Goal: Transaction & Acquisition: Purchase product/service

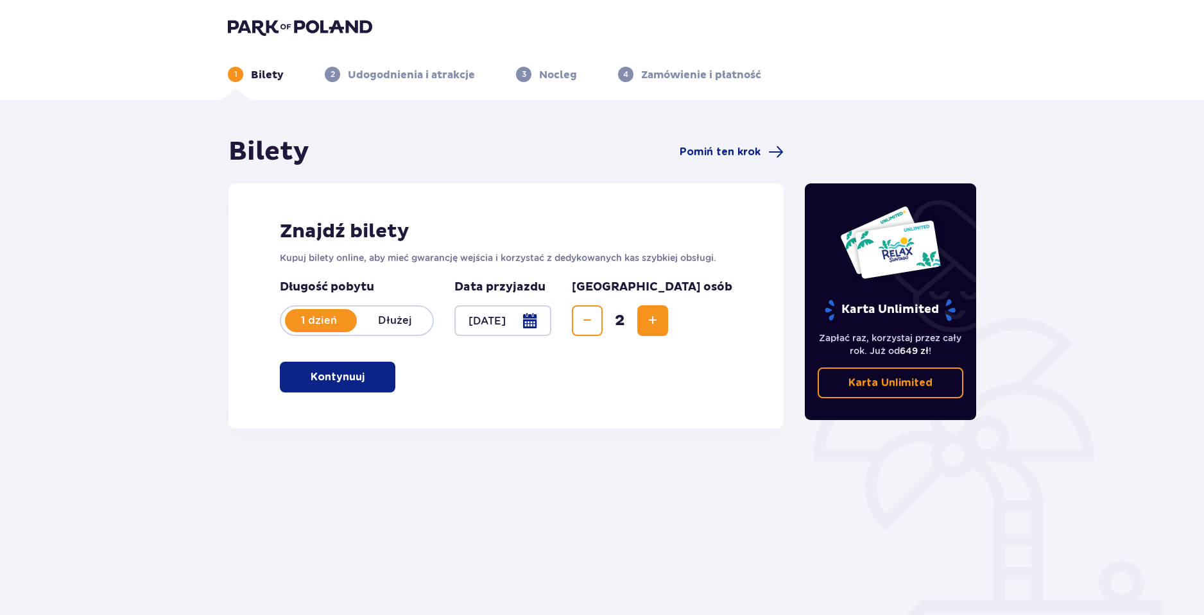
click at [325, 371] on p "Kontynuuj" at bounding box center [338, 377] width 54 height 14
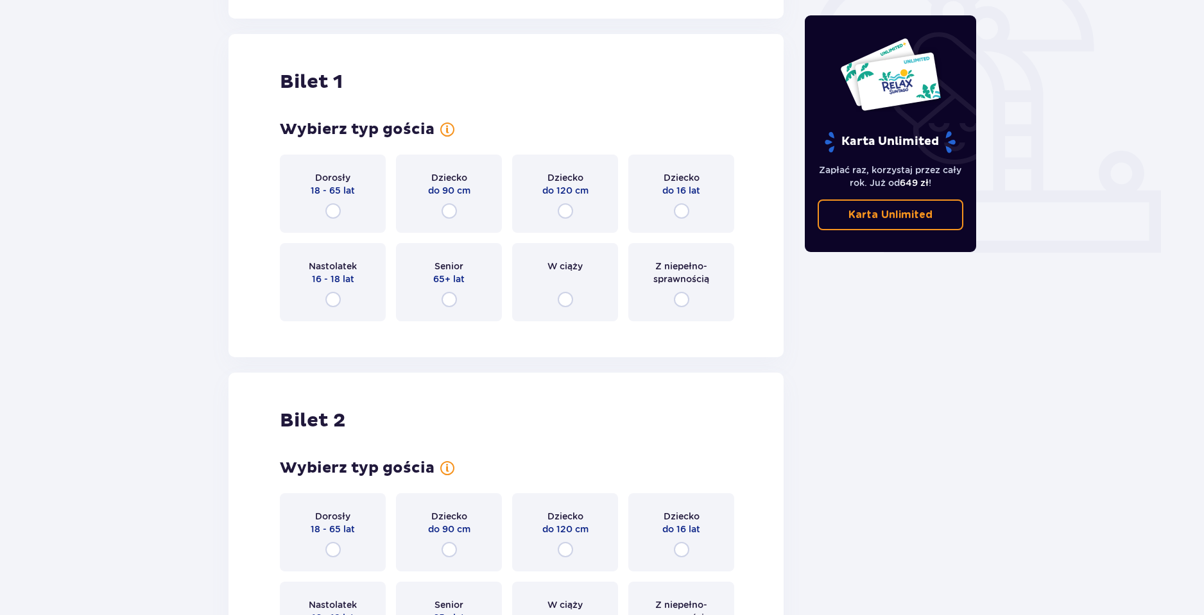
scroll to position [429, 0]
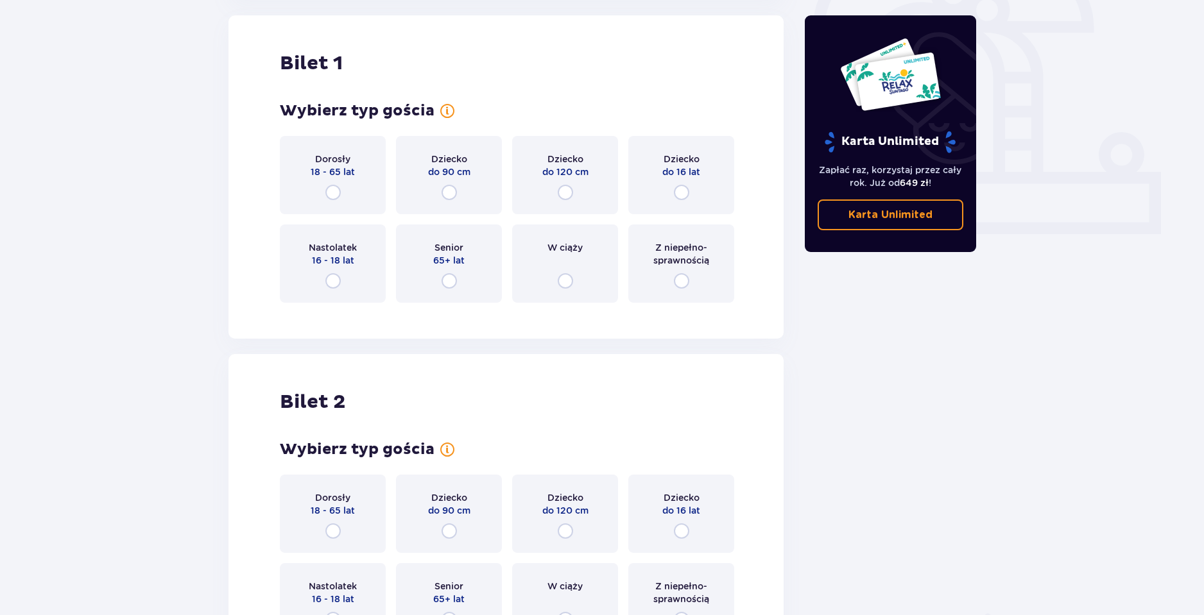
click at [341, 181] on div "Dorosły 18 - 65 lat" at bounding box center [333, 175] width 106 height 78
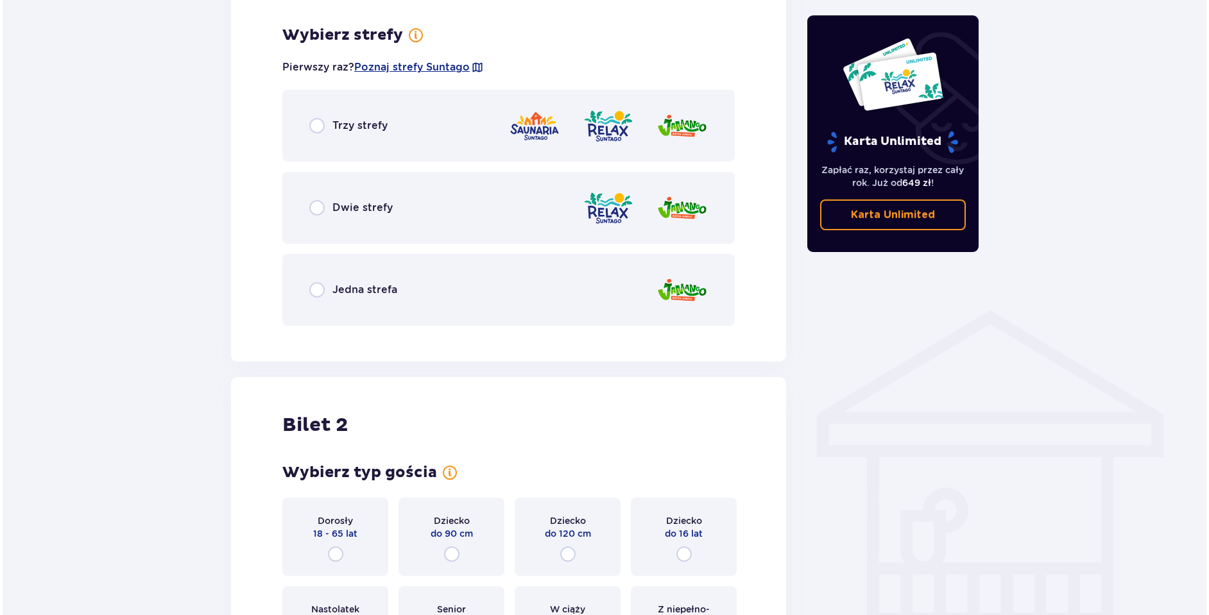
scroll to position [742, 0]
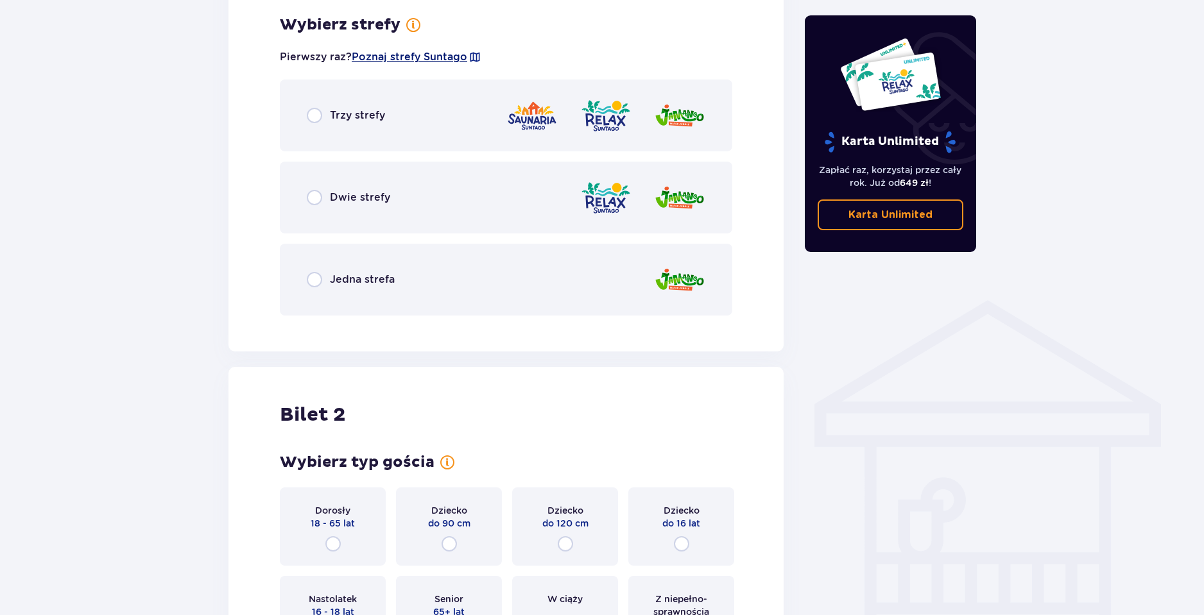
click at [429, 55] on span "Poznaj strefy Suntago" at bounding box center [410, 57] width 116 height 14
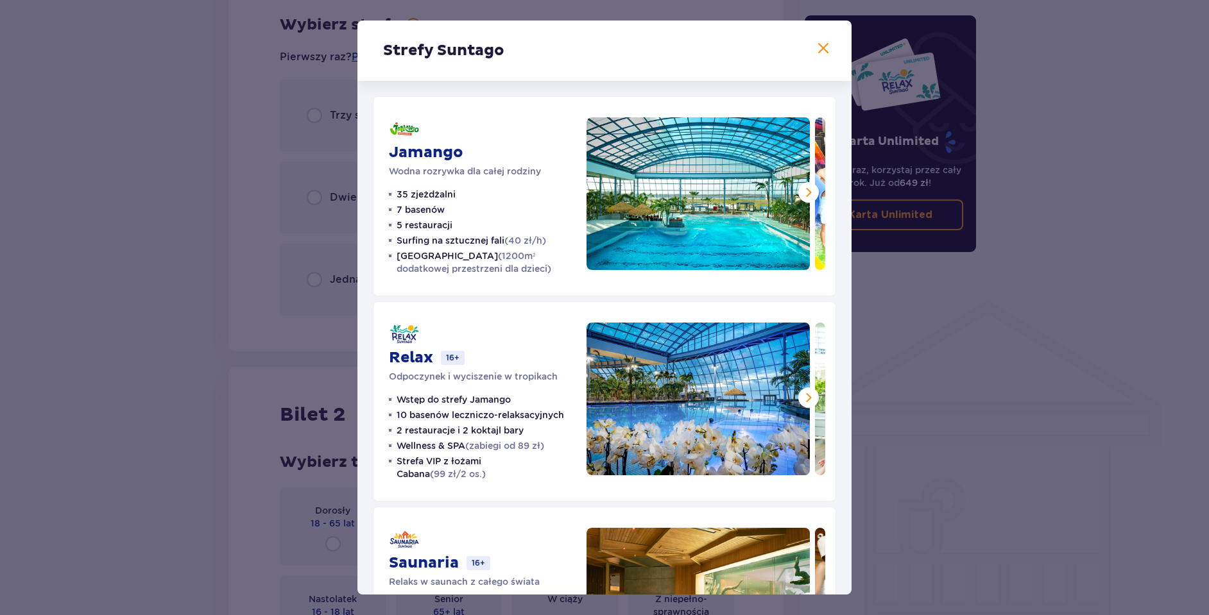
click at [297, 292] on div "Strefy Suntago Jamango Wodna rozrywka dla całej rodziny 35 zjeżdżalni 7 basenów…" at bounding box center [604, 307] width 1209 height 615
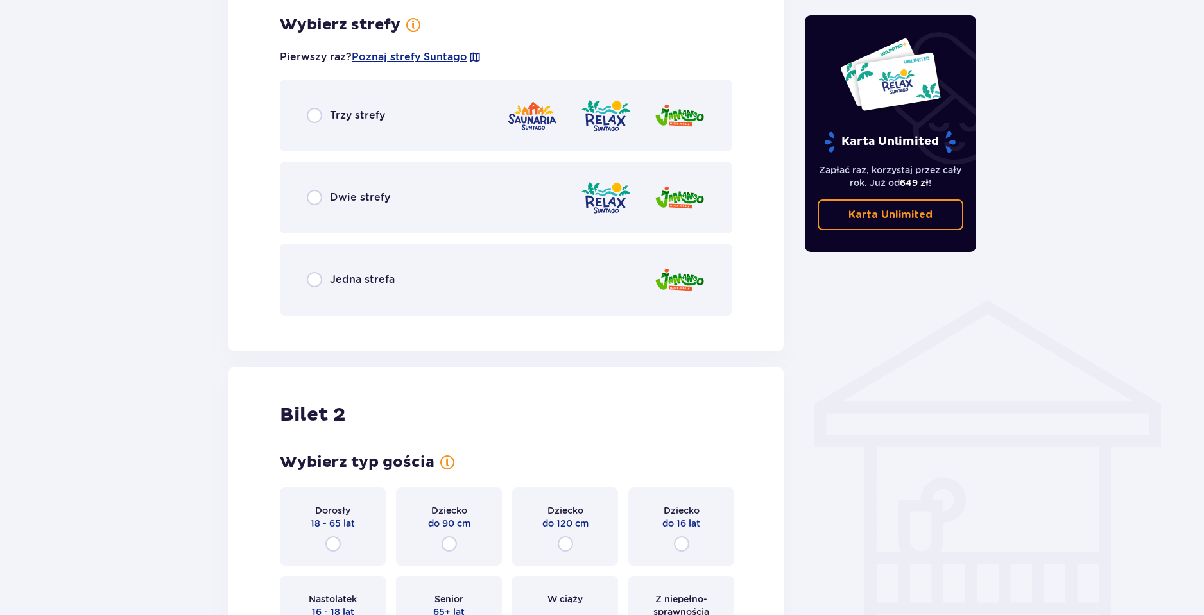
click at [380, 211] on div "Dwie strefy" at bounding box center [506, 198] width 452 height 72
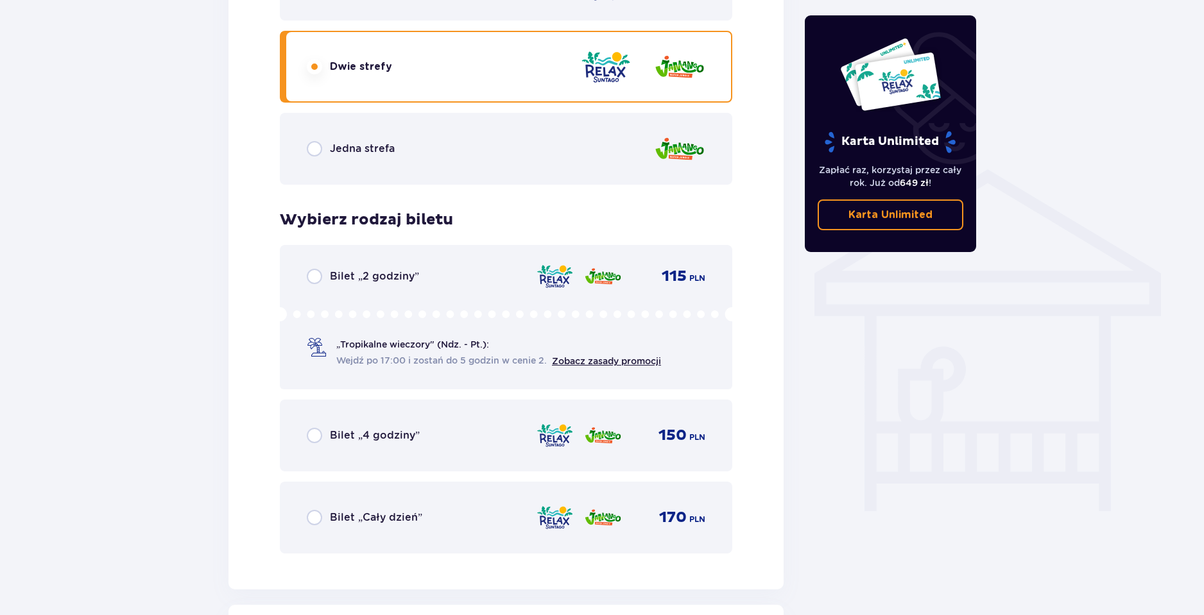
scroll to position [907, 0]
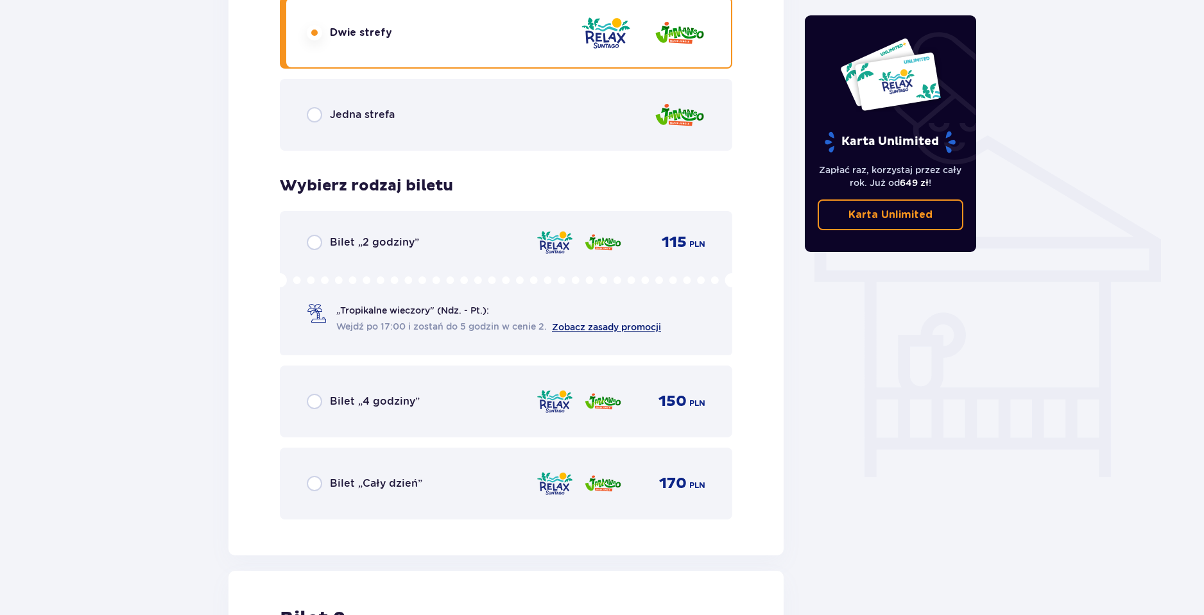
click at [583, 331] on link "Zobacz zasady promocji" at bounding box center [606, 327] width 109 height 10
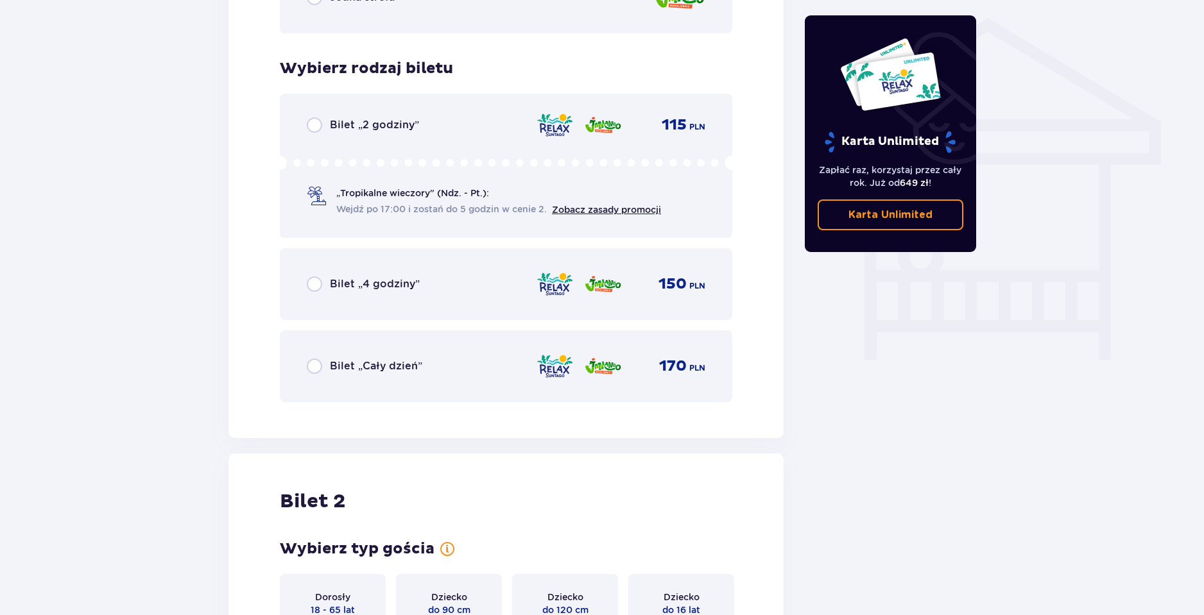
scroll to position [1298, 0]
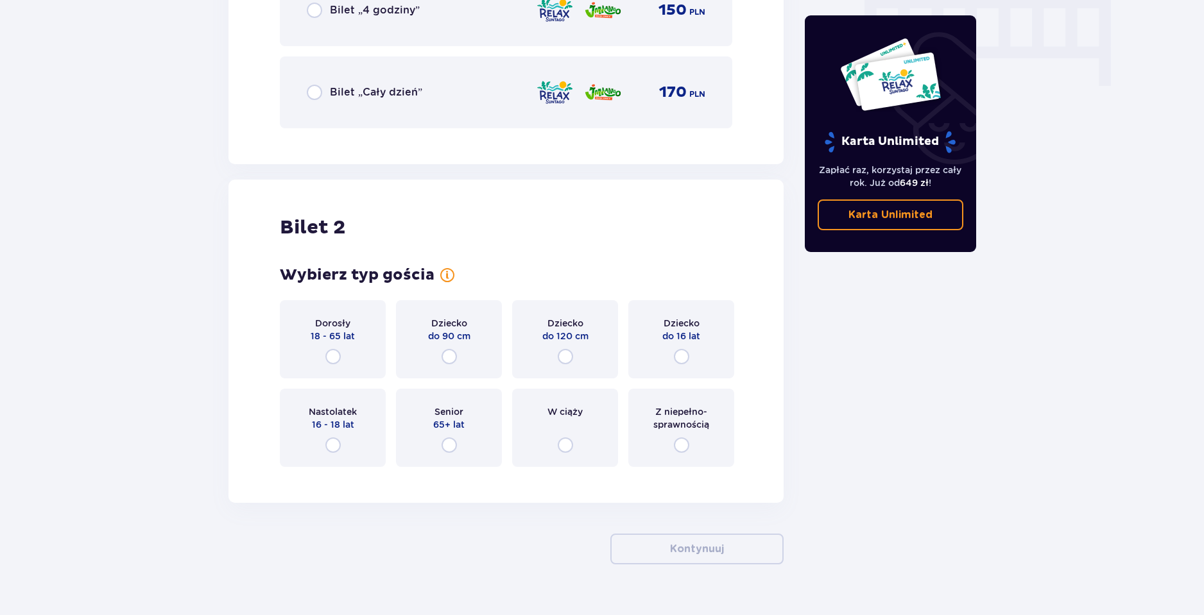
click at [334, 353] on input "radio" at bounding box center [332, 356] width 15 height 15
radio input "true"
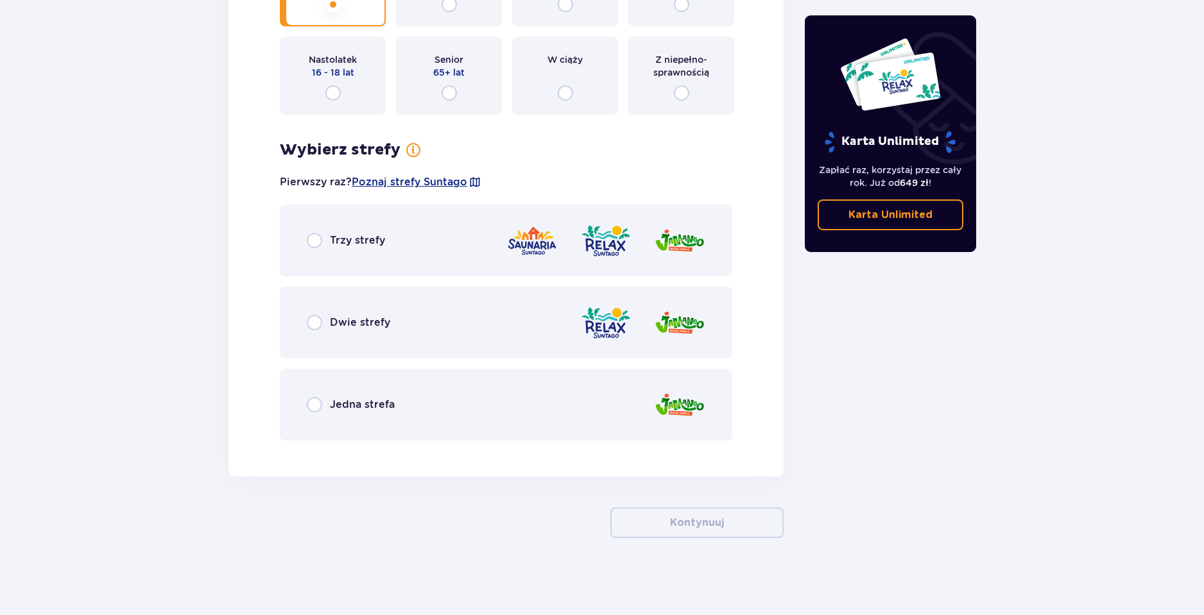
click at [379, 338] on div "Dwie strefy" at bounding box center [506, 323] width 452 height 72
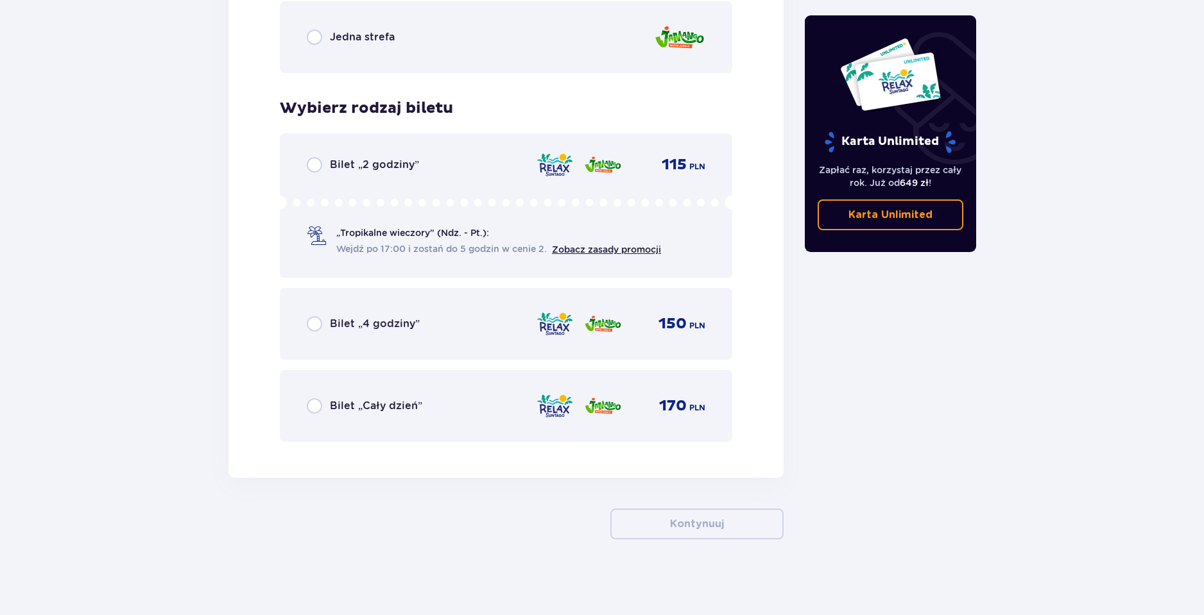
scroll to position [2020, 0]
click at [583, 252] on link "Zobacz zasady promocji" at bounding box center [606, 248] width 109 height 10
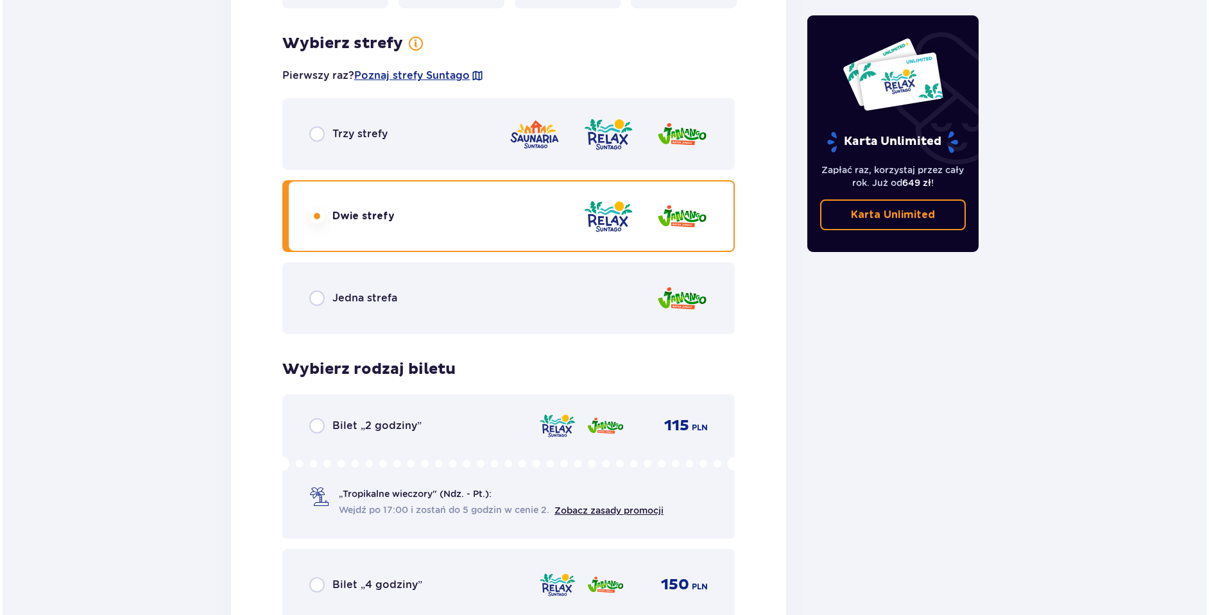
scroll to position [1492, 0]
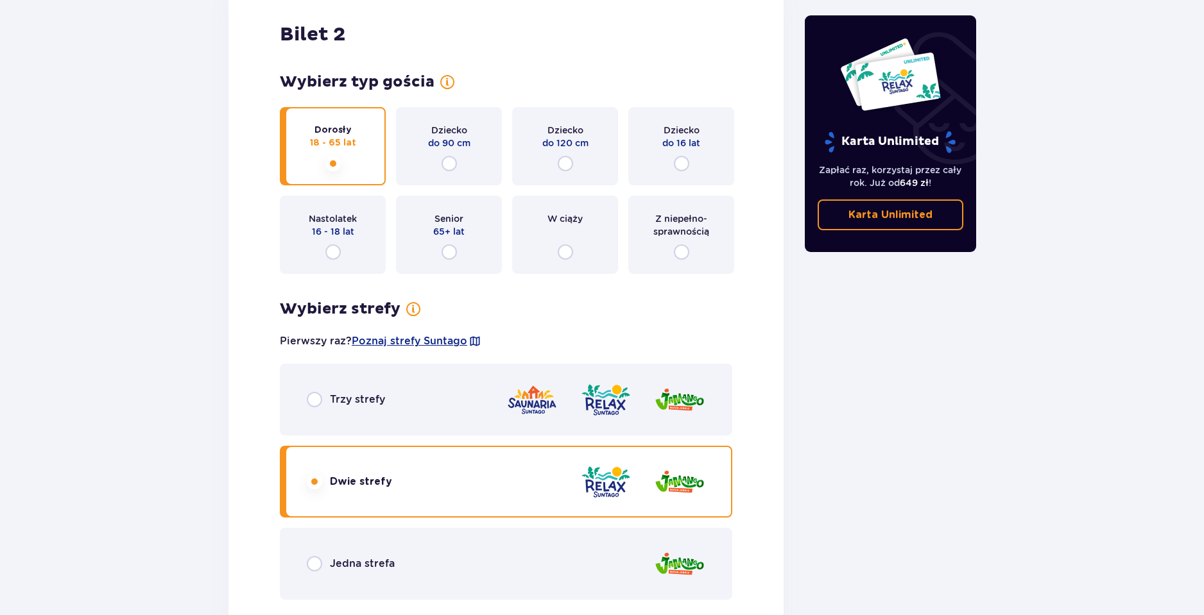
click at [461, 331] on div "Pierwszy raz? Poznaj strefy [GEOGRAPHIC_DATA]" at bounding box center [506, 341] width 452 height 24
click at [458, 335] on span "Poznaj strefy Suntago" at bounding box center [410, 341] width 116 height 14
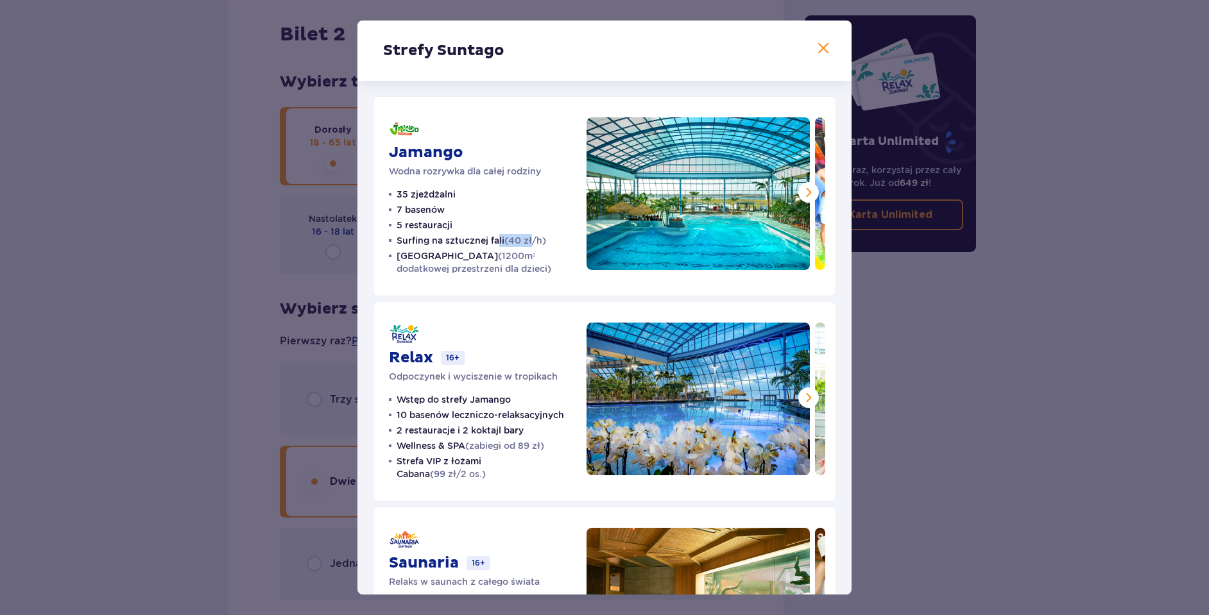
drag, startPoint x: 499, startPoint y: 240, endPoint x: 536, endPoint y: 237, distance: 36.7
click at [536, 237] on p "Surfing na sztucznej fali (40 zł/h)" at bounding box center [472, 240] width 150 height 13
click at [537, 236] on span "(40 zł/h)" at bounding box center [525, 241] width 42 height 10
drag, startPoint x: 439, startPoint y: 259, endPoint x: 524, endPoint y: 260, distance: 84.7
click at [524, 260] on p "Crocodile Island (1200m² dodatkowej przestrzeni dla dzieci)" at bounding box center [484, 263] width 175 height 26
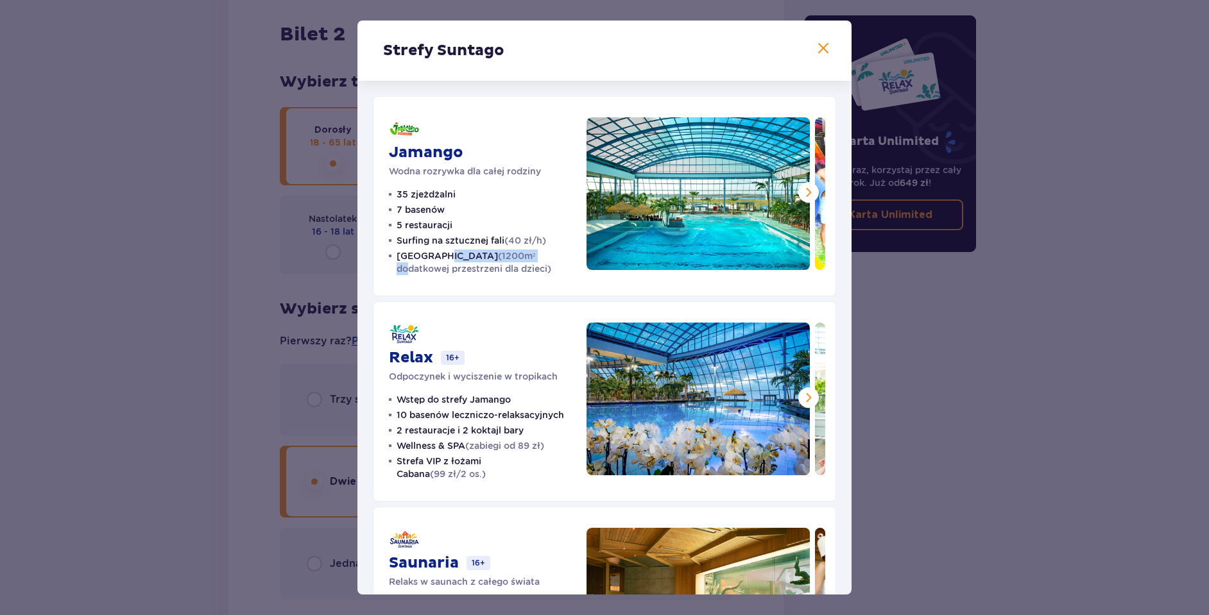
click at [524, 260] on span "(1200m² dodatkowej przestrzeni dla dzieci)" at bounding box center [474, 262] width 155 height 23
drag, startPoint x: 470, startPoint y: 261, endPoint x: 504, endPoint y: 258, distance: 34.8
click at [504, 258] on p "Crocodile Island (1200m² dodatkowej przestrzeni dla dzieci)" at bounding box center [484, 263] width 175 height 26
click at [504, 258] on span "(1200m² dodatkowej przestrzeni dla dzieci)" at bounding box center [474, 262] width 155 height 23
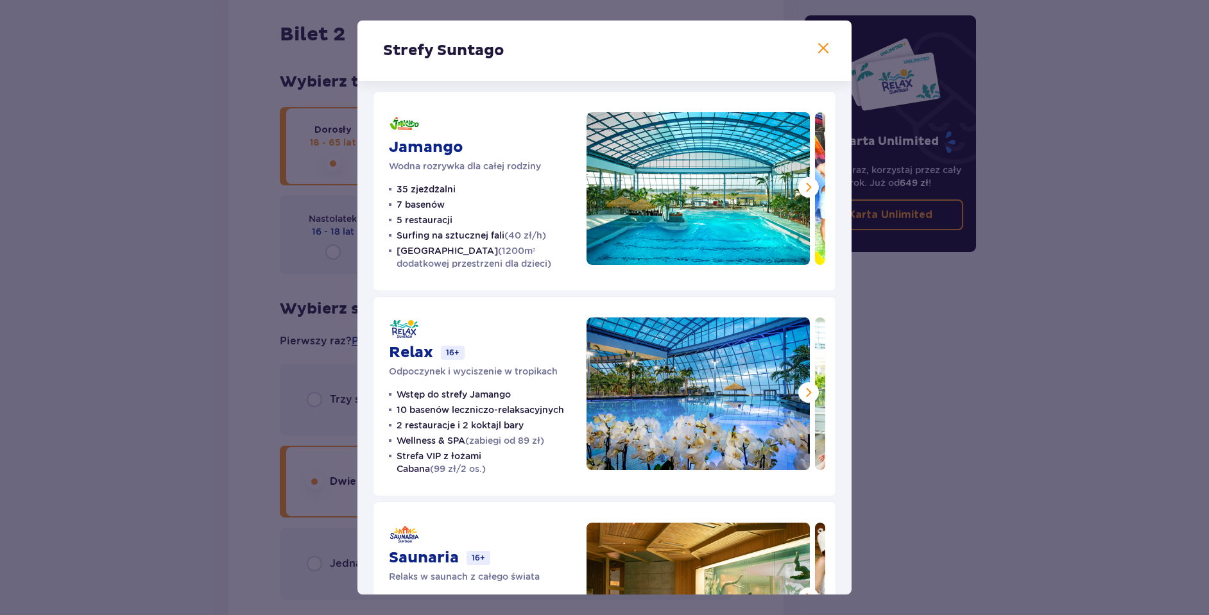
scroll to position [47, 0]
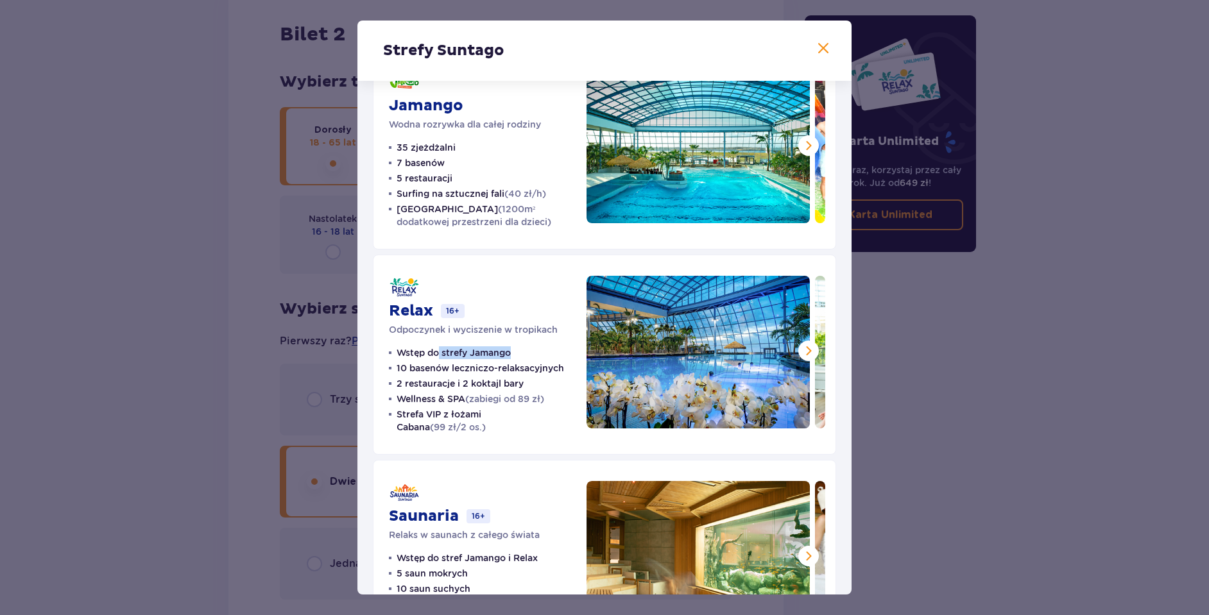
drag, startPoint x: 441, startPoint y: 356, endPoint x: 515, endPoint y: 355, distance: 74.5
click at [515, 355] on ul "Wstęp do strefy Jamango 10 basenów leczniczo-relaksacyjnych 2 restauracje i 2 k…" at bounding box center [480, 390] width 182 height 87
drag, startPoint x: 518, startPoint y: 372, endPoint x: 555, endPoint y: 372, distance: 37.2
click at [555, 372] on p "10 basenów leczniczo-relaksacyjnych" at bounding box center [481, 368] width 168 height 13
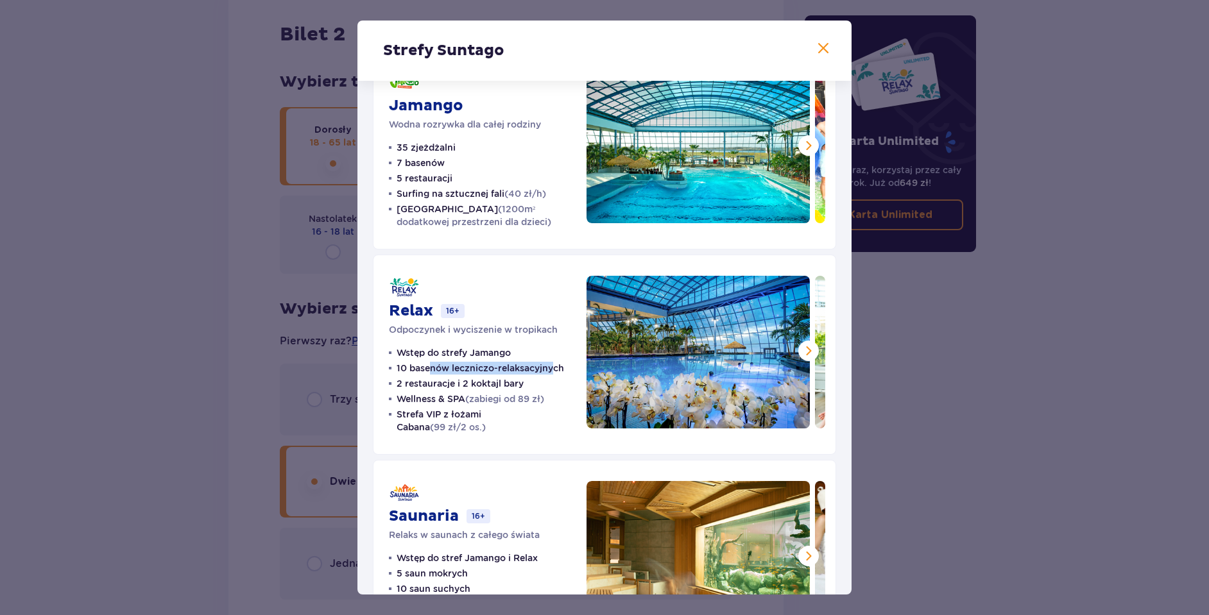
click at [555, 372] on p "10 basenów leczniczo-relaksacyjnych" at bounding box center [481, 368] width 168 height 13
drag, startPoint x: 404, startPoint y: 383, endPoint x: 533, endPoint y: 388, distance: 129.1
click at [533, 388] on ul "Wstęp do strefy Jamango 10 basenów leczniczo-relaksacyjnych 2 restauracje i 2 k…" at bounding box center [480, 390] width 182 height 87
drag, startPoint x: 392, startPoint y: 393, endPoint x: 531, endPoint y: 395, distance: 138.6
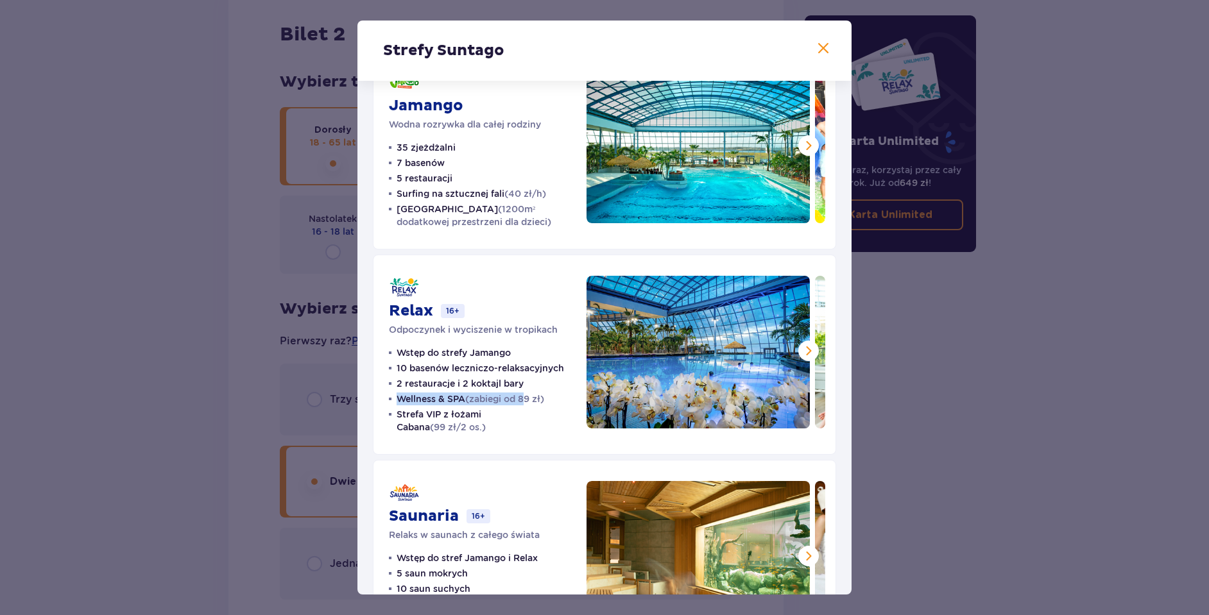
click at [531, 395] on div "Relax 16+ Odpoczynek i wyciszenie w tropikach Wstęp do strefy Jamango 10 basenó…" at bounding box center [604, 355] width 463 height 200
click at [531, 395] on span "(zabiegi od 89 zł)" at bounding box center [504, 399] width 79 height 10
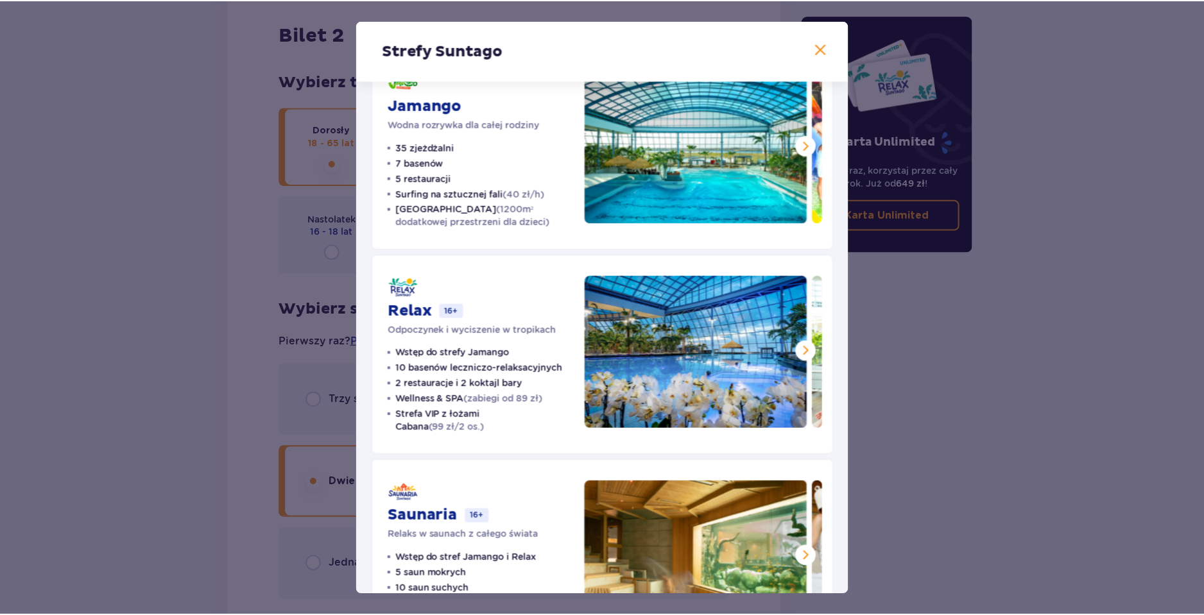
scroll to position [123, 0]
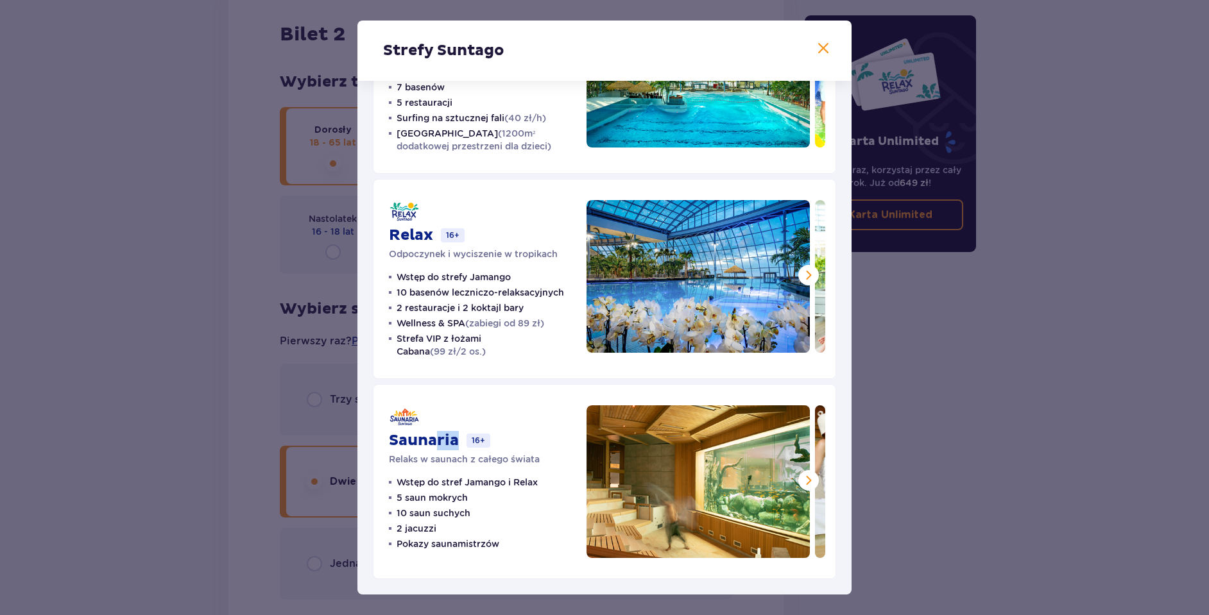
drag, startPoint x: 438, startPoint y: 449, endPoint x: 461, endPoint y: 454, distance: 23.5
click at [460, 454] on div "Saunaria 16+ Relaks w saunach z całego świata" at bounding box center [464, 436] width 151 height 60
click at [299, 374] on div "Strefy Suntago Jamango Wodna rozrywka dla całej rodziny 35 zjeżdżalni 7 basenów…" at bounding box center [604, 307] width 1209 height 615
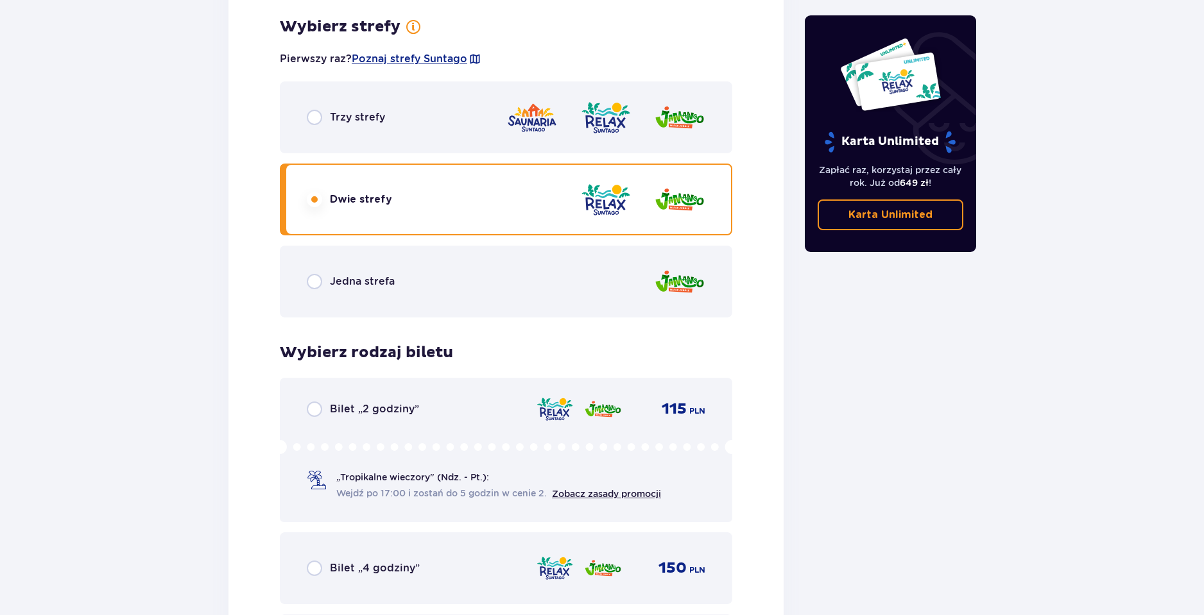
scroll to position [2020, 0]
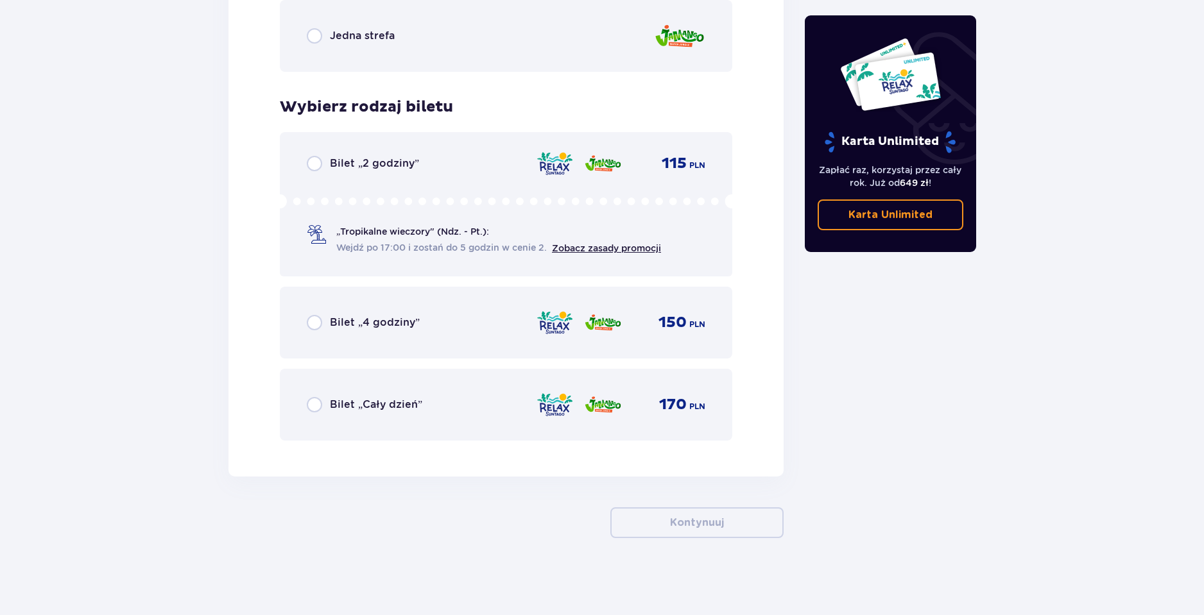
click at [563, 318] on img at bounding box center [555, 322] width 38 height 27
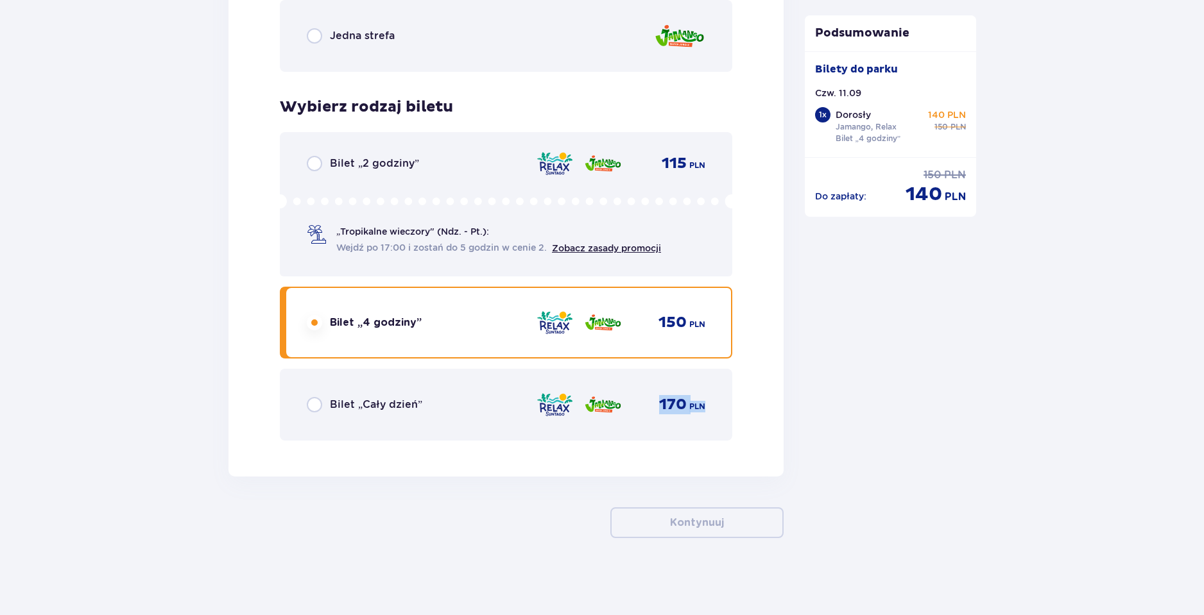
drag, startPoint x: 676, startPoint y: 402, endPoint x: 751, endPoint y: 402, distance: 75.1
click at [660, 421] on div "Bilet „Cały dzień” 170 PLN" at bounding box center [506, 405] width 452 height 72
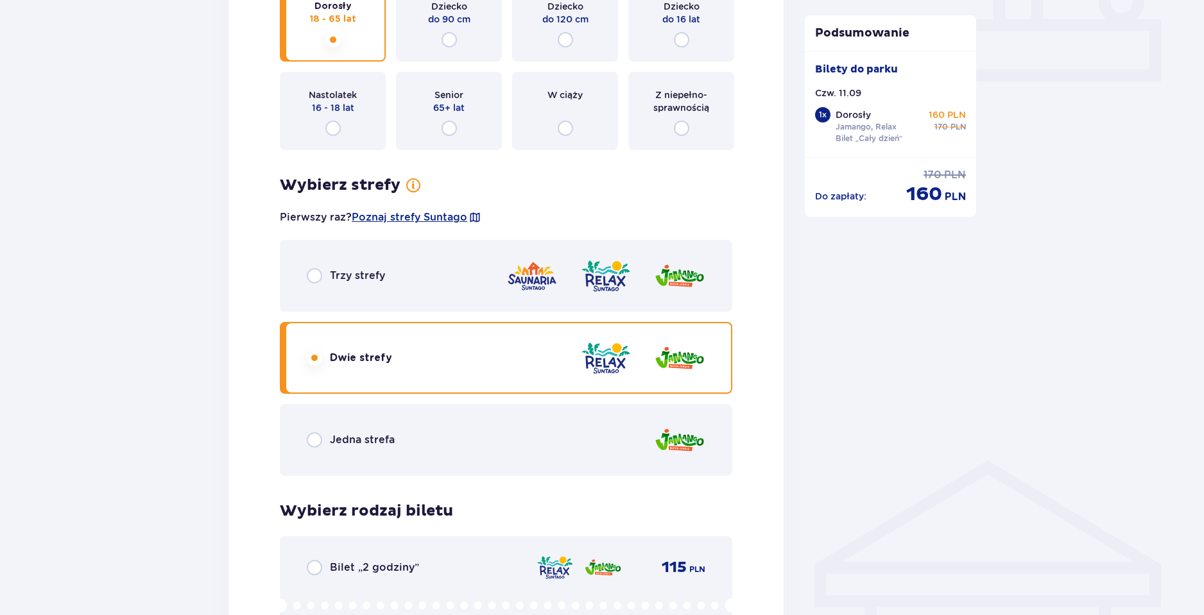
click at [645, 363] on div "Trzy strefy Dwie strefy Jedna strefa" at bounding box center [506, 358] width 452 height 236
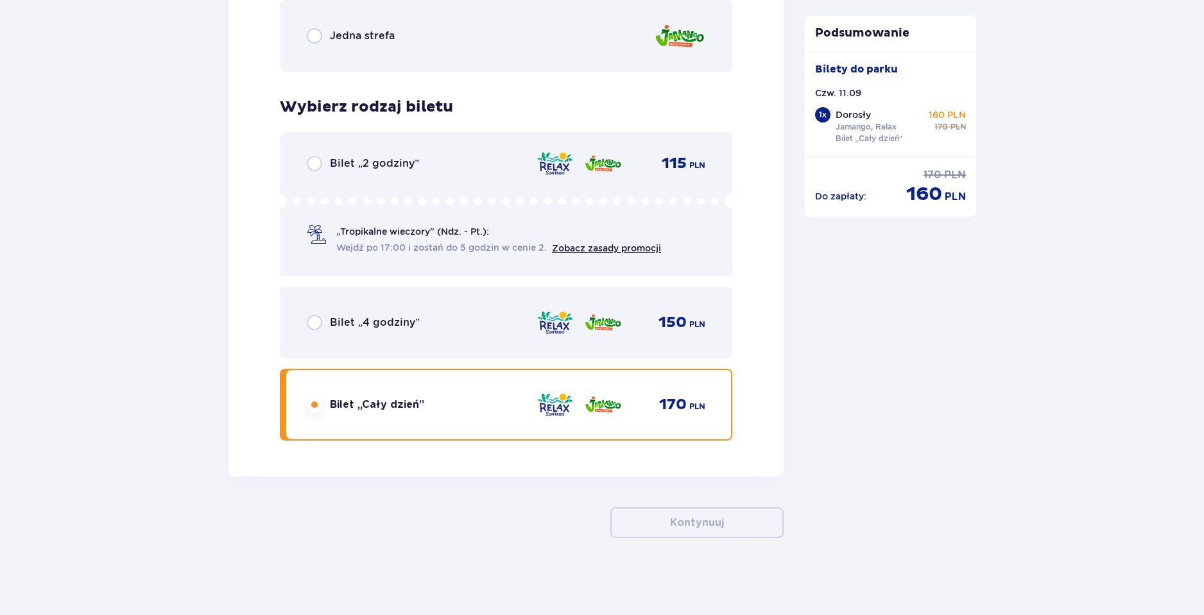
click at [513, 320] on div "Bilet „4 godziny” 150 PLN" at bounding box center [506, 322] width 399 height 27
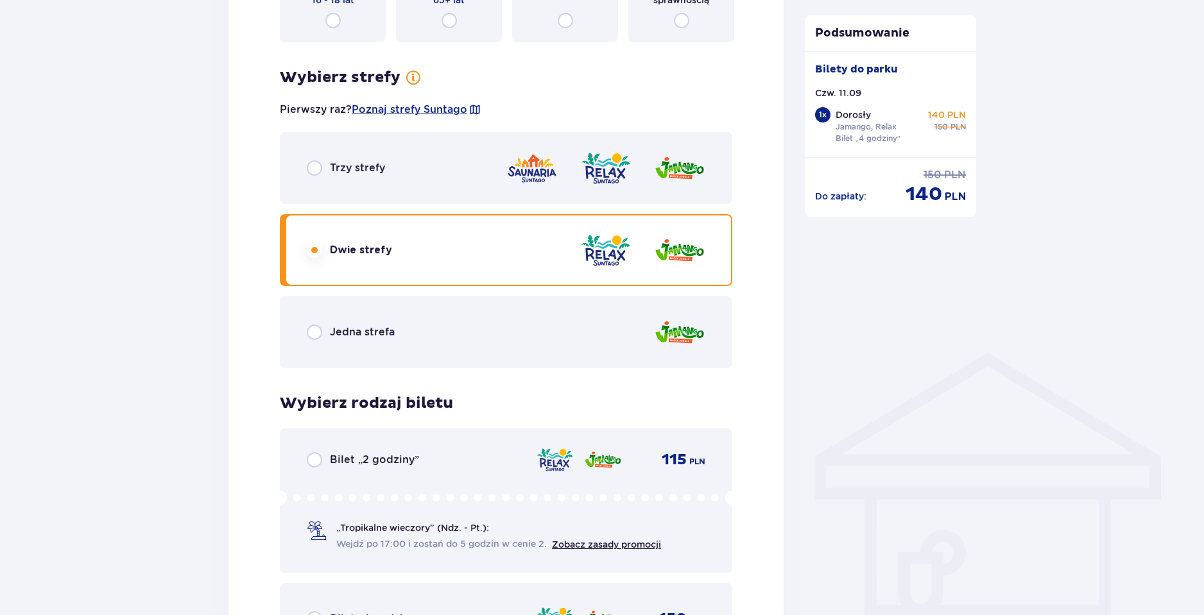
scroll to position [801, 0]
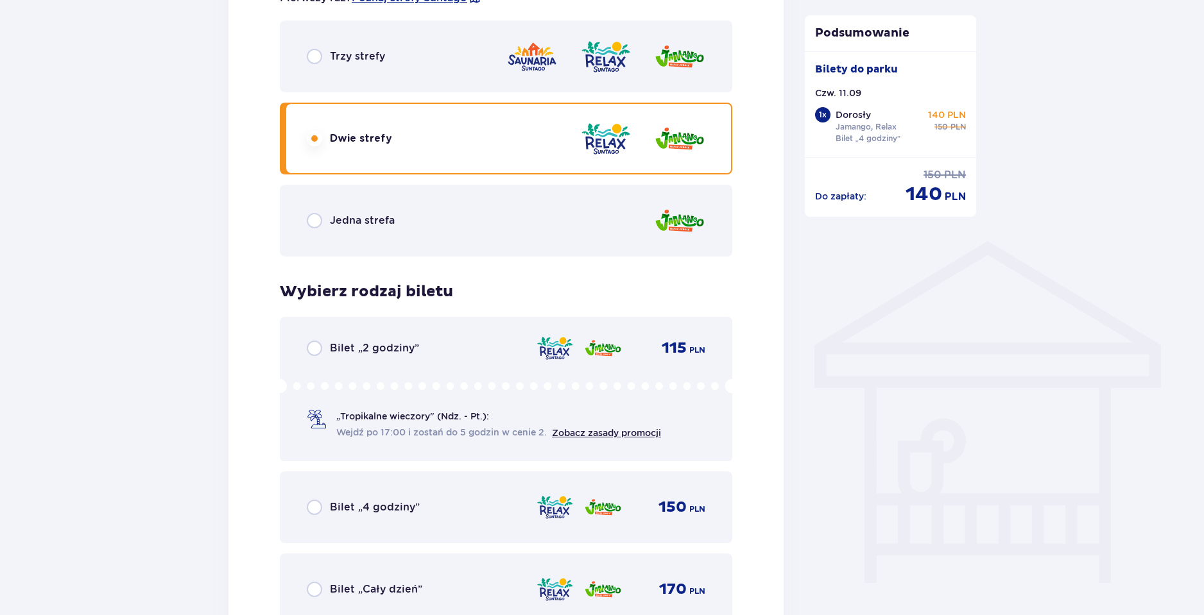
click at [470, 508] on div "Bilet „4 godziny” 150 PLN" at bounding box center [506, 507] width 399 height 27
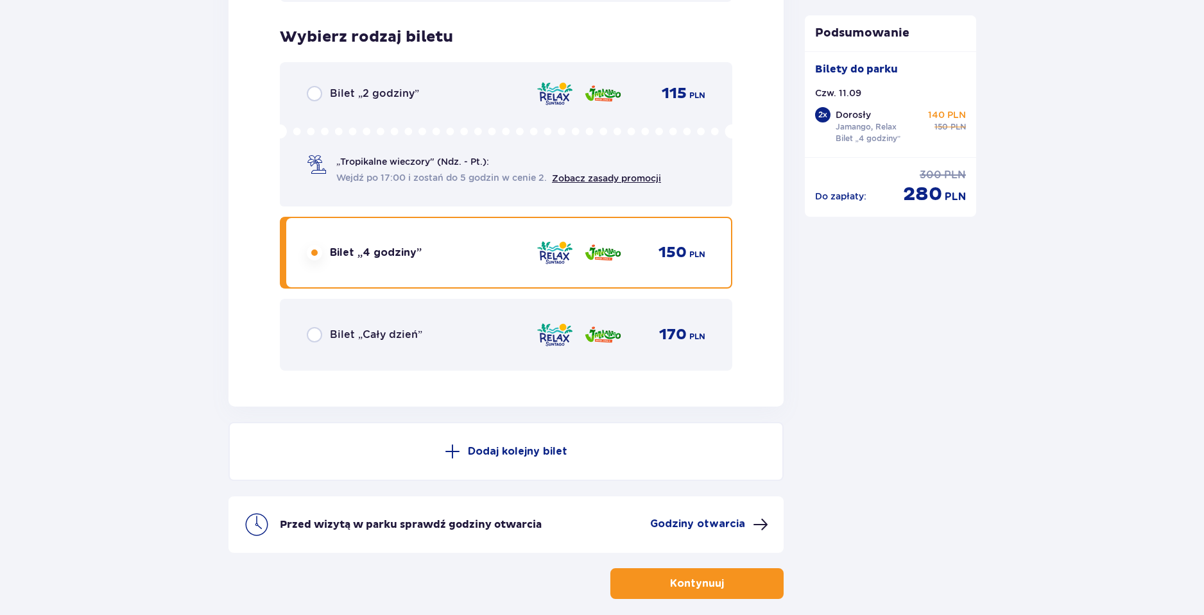
scroll to position [2151, 0]
